Goal: Transaction & Acquisition: Book appointment/travel/reservation

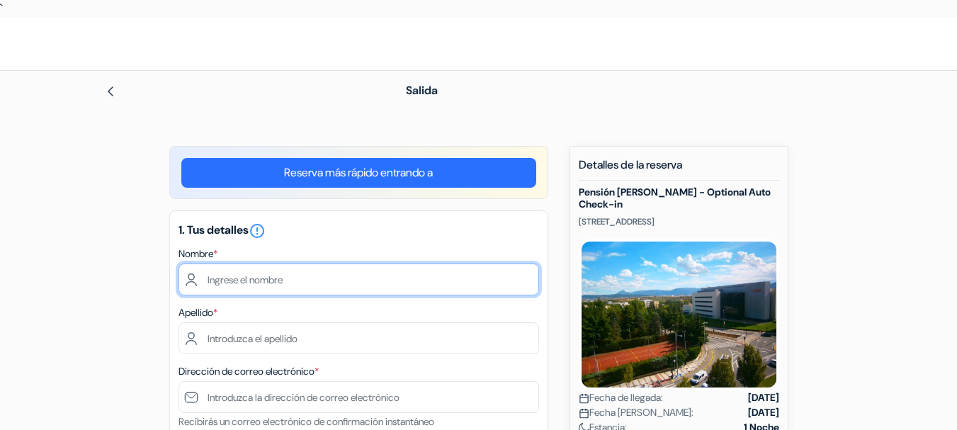
click at [275, 282] on input "text" at bounding box center [359, 280] width 361 height 32
click at [261, 271] on input "text" at bounding box center [359, 280] width 361 height 32
type input "[PERSON_NAME]"
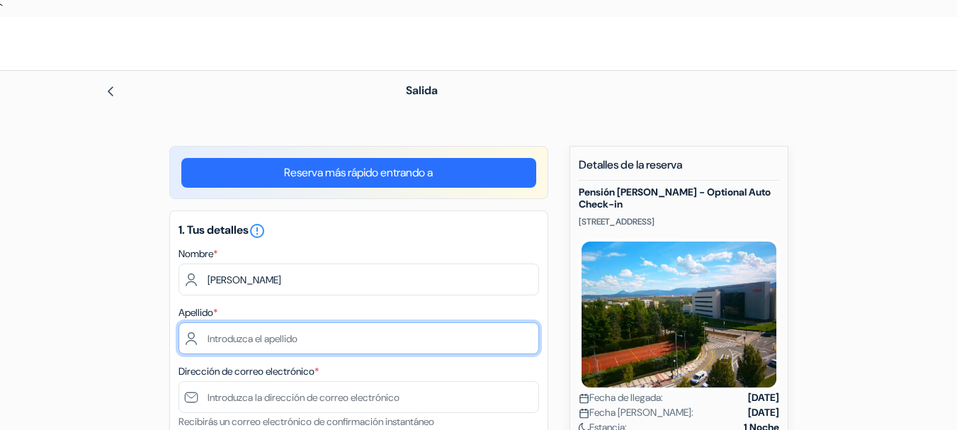
type input "Toto"
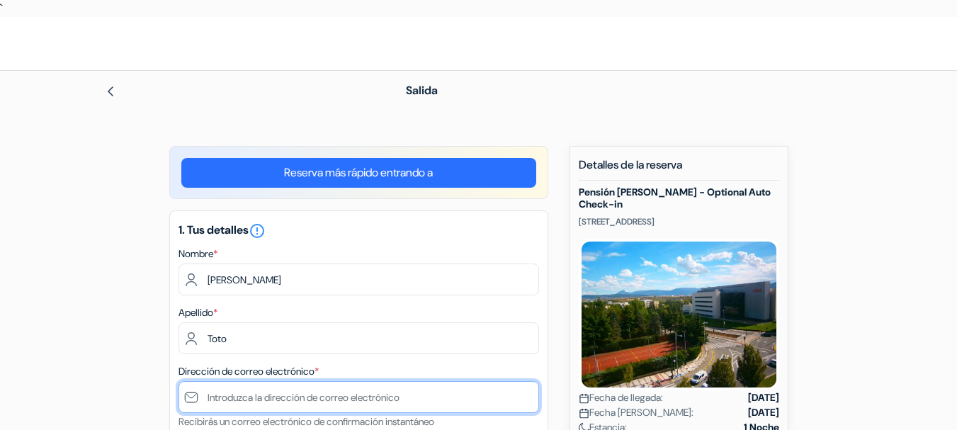
type input "[DOMAIN_NAME][EMAIL_ADDRESS][DOMAIN_NAME]"
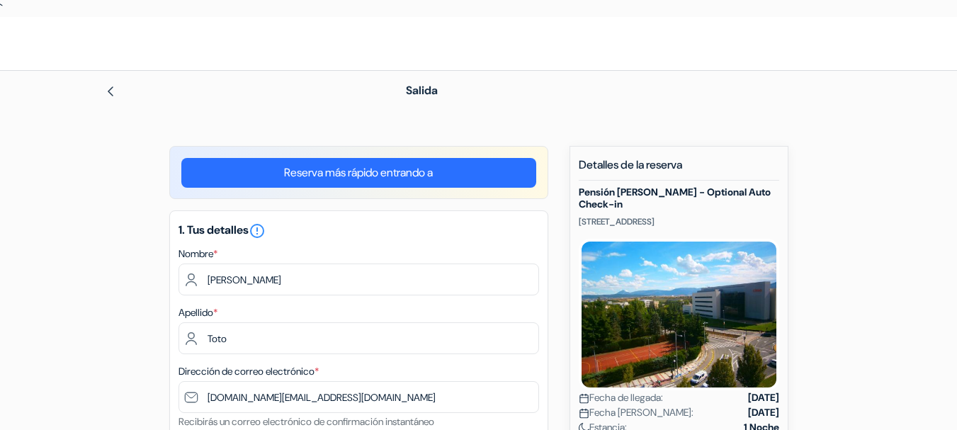
select select "it"
type input "656375687"
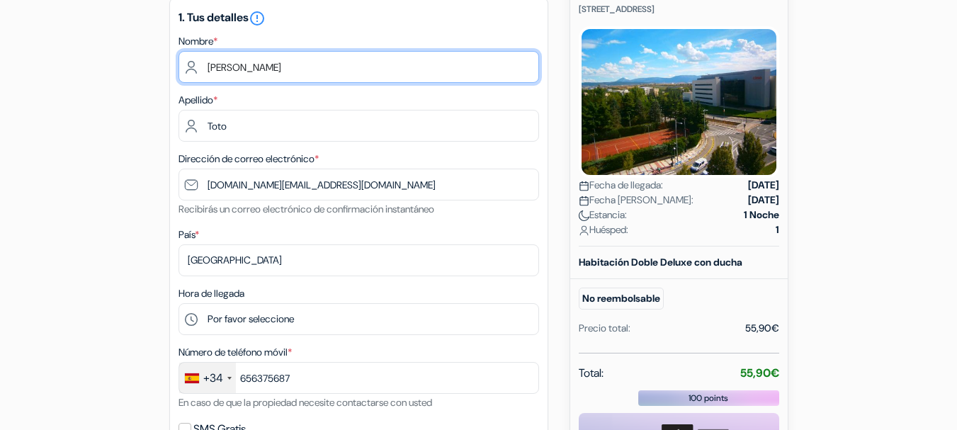
scroll to position [283, 0]
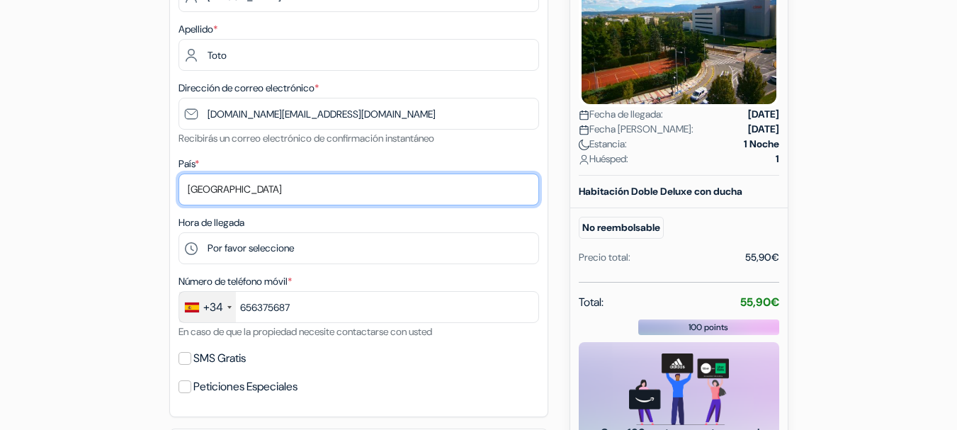
click at [225, 194] on select "Selecciona país Abjasia [GEOGRAPHIC_DATA] [GEOGRAPHIC_DATA] [GEOGRAPHIC_DATA] […" at bounding box center [359, 190] width 361 height 32
click at [225, 193] on select "Selecciona país Abjasia [GEOGRAPHIC_DATA] [GEOGRAPHIC_DATA] [GEOGRAPHIC_DATA] […" at bounding box center [359, 190] width 361 height 32
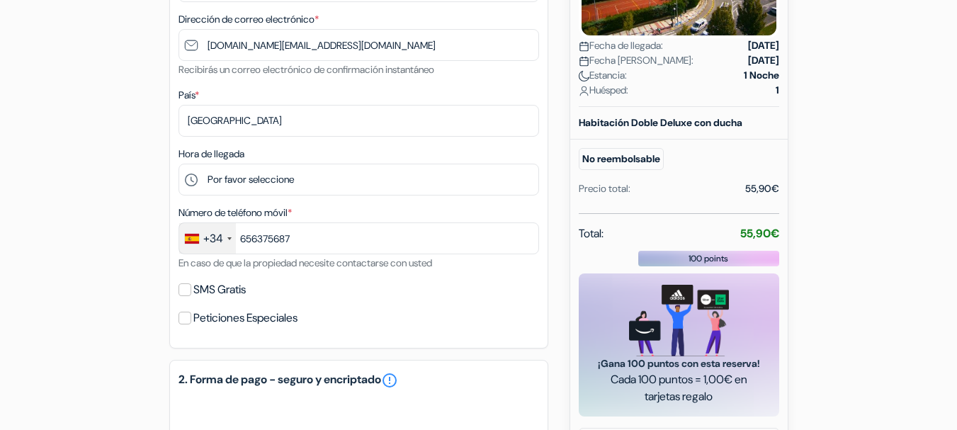
scroll to position [305, 0]
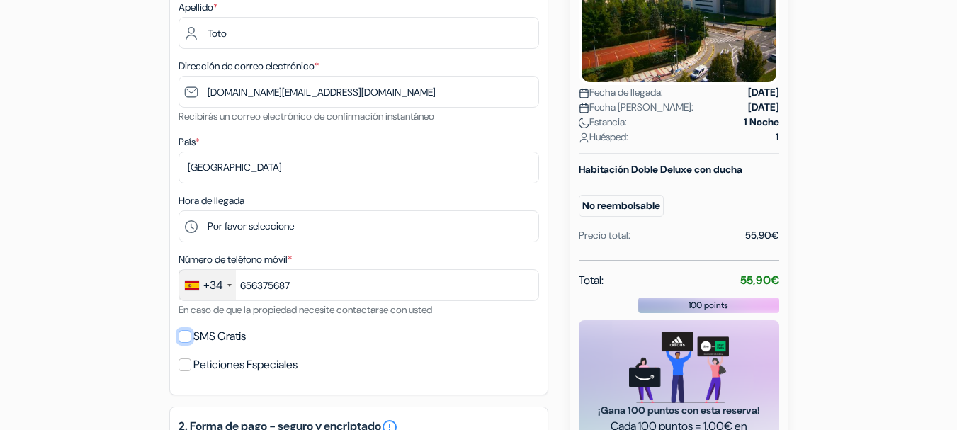
click at [187, 339] on input "SMS Gratis" at bounding box center [185, 336] width 13 height 13
checkbox input "true"
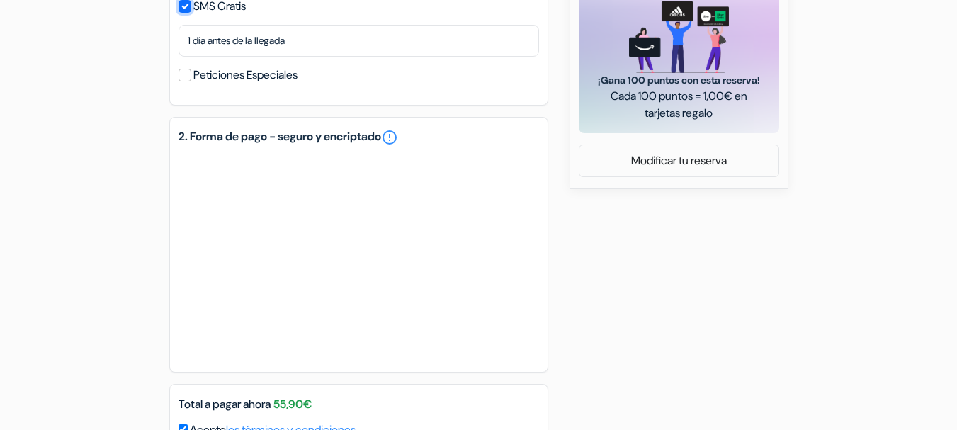
scroll to position [771, 0]
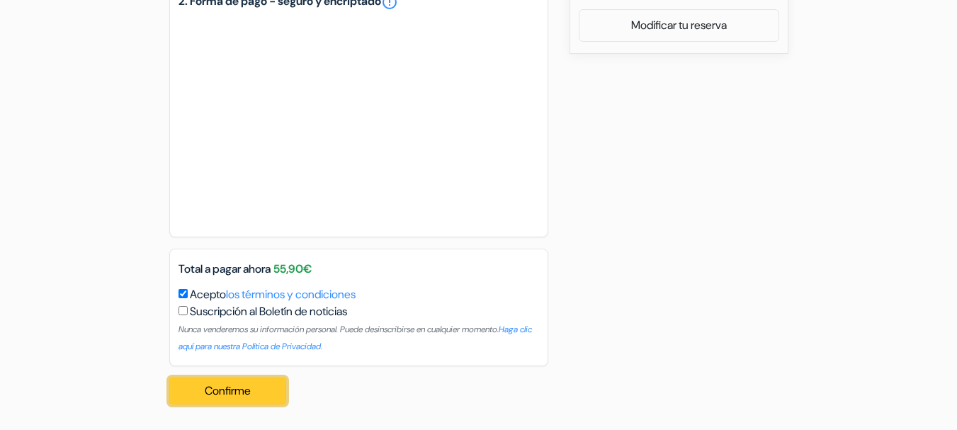
click at [239, 389] on button "Confirme Loading..." at bounding box center [228, 391] width 118 height 27
click at [263, 389] on button "Confirme Loading..." at bounding box center [228, 391] width 118 height 27
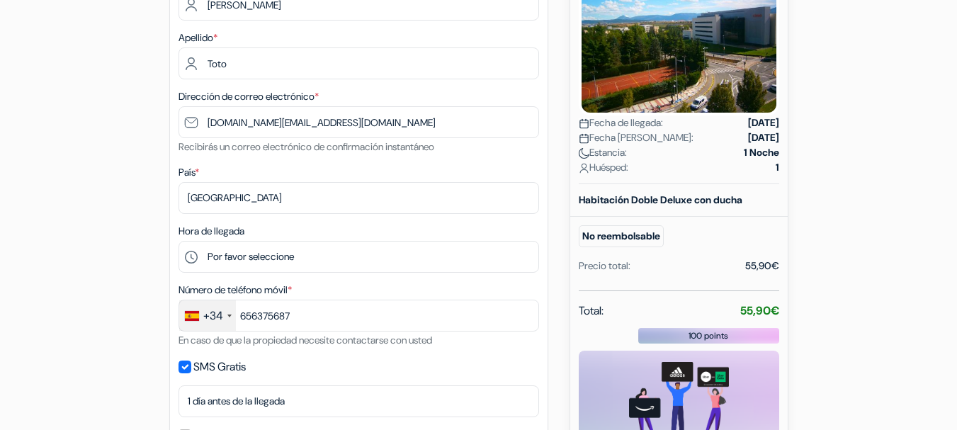
scroll to position [0, 0]
